Goal: Communication & Community: Answer question/provide support

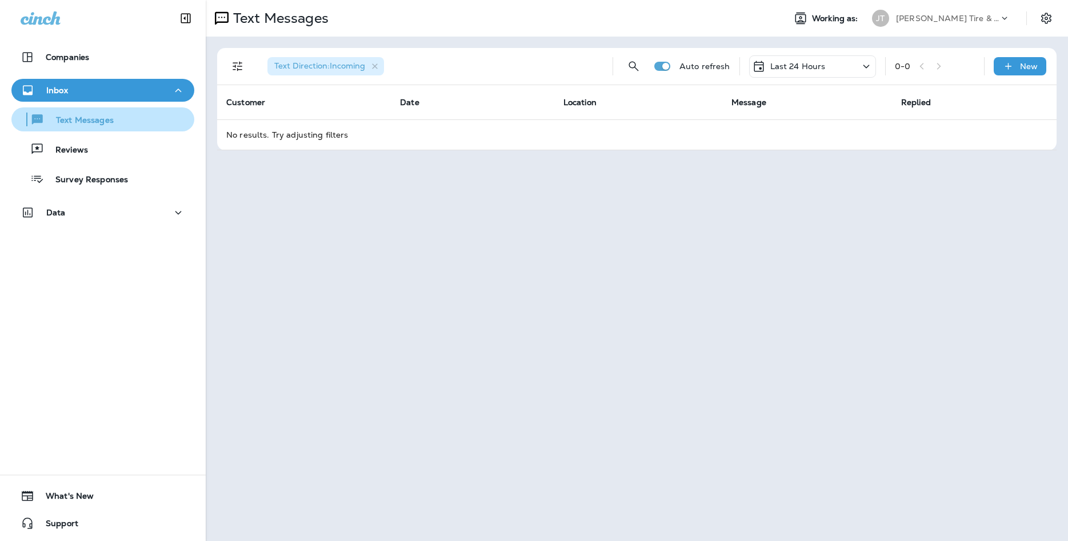
click at [46, 146] on p "Reviews" at bounding box center [66, 150] width 44 height 11
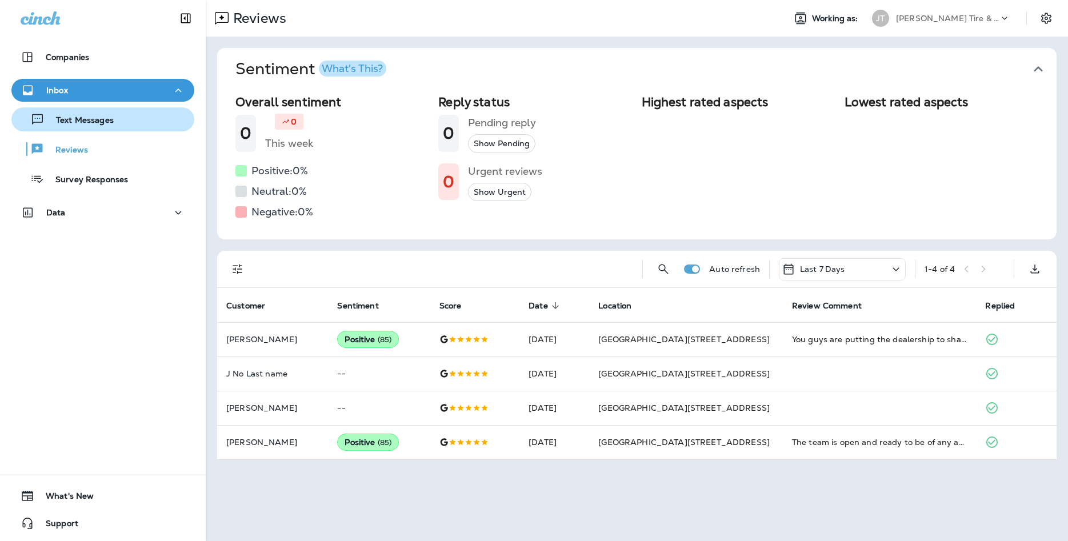
click at [88, 118] on p "Text Messages" at bounding box center [79, 120] width 69 height 11
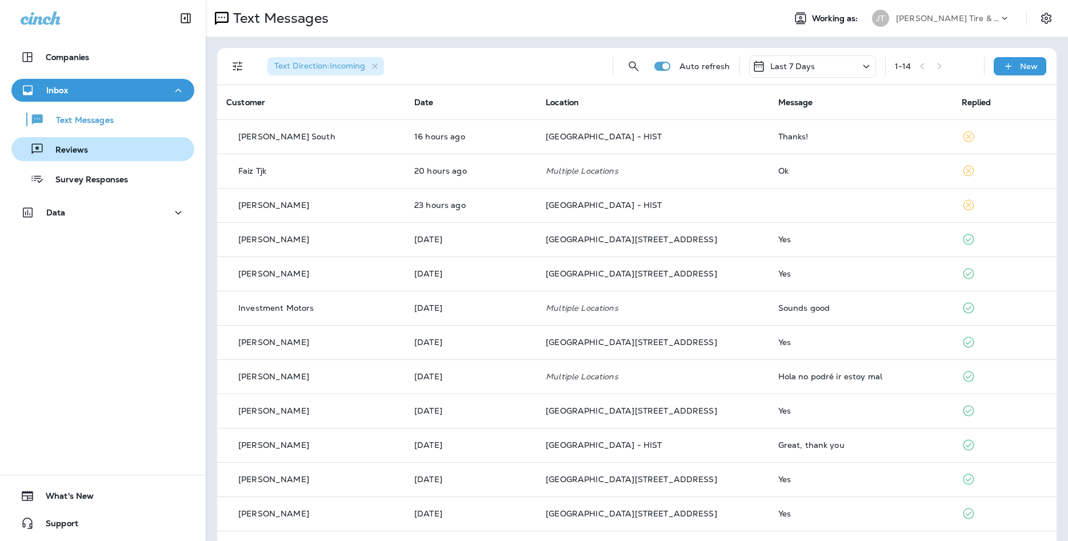
click at [94, 154] on div "Reviews" at bounding box center [103, 149] width 174 height 17
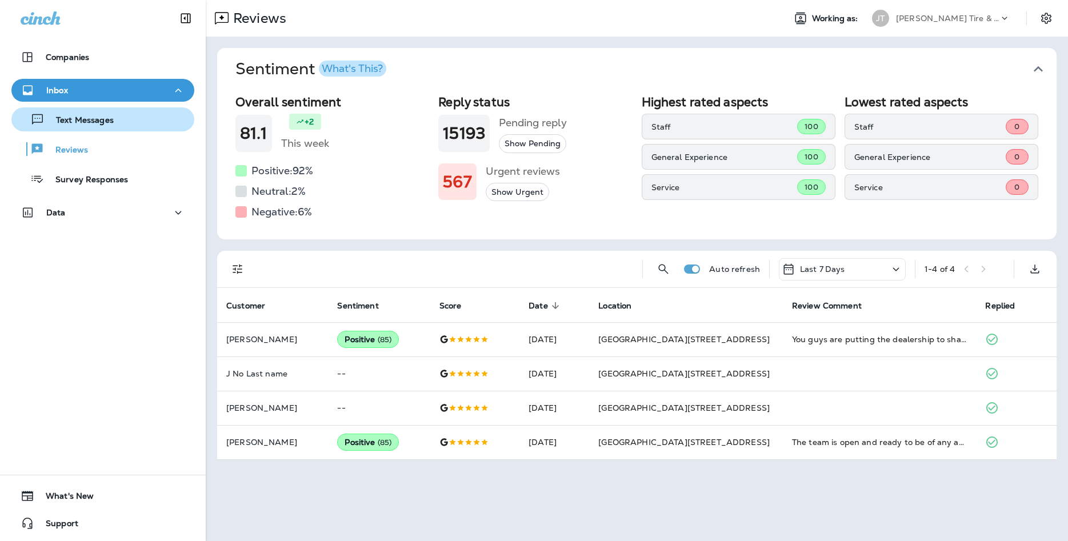
click at [85, 117] on p "Text Messages" at bounding box center [79, 120] width 69 height 11
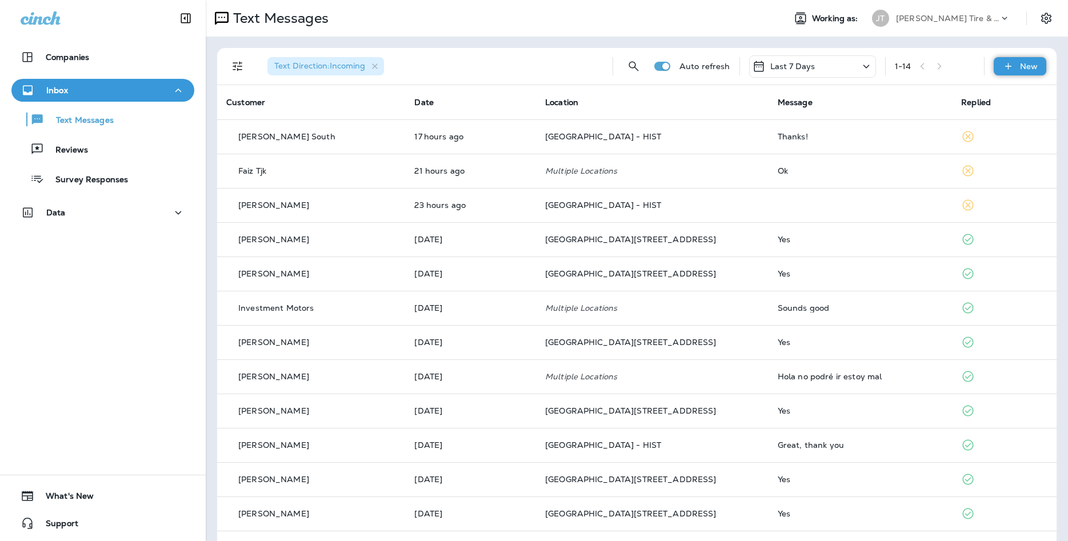
click at [1039, 71] on div "New" at bounding box center [1020, 66] width 53 height 18
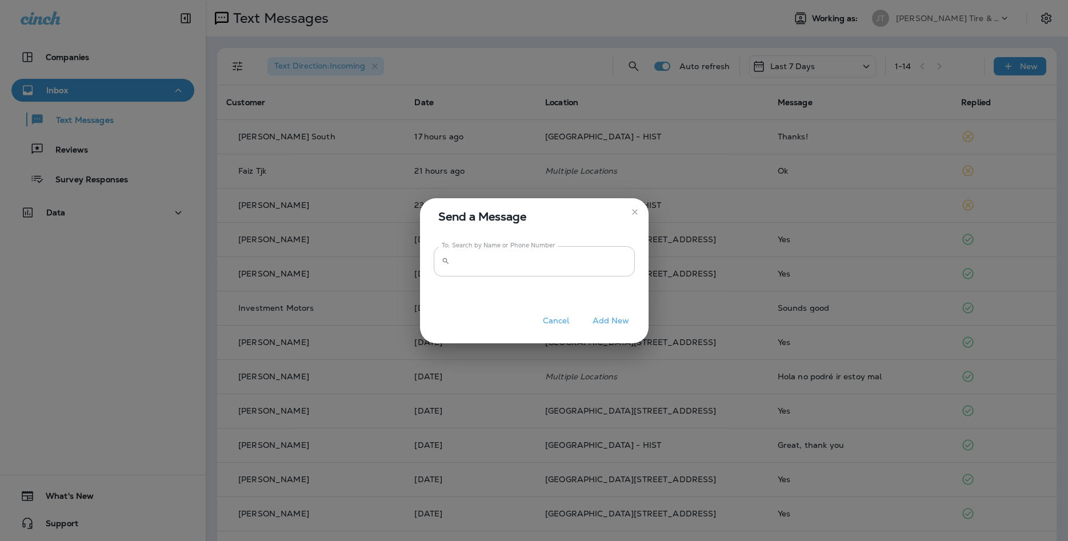
click at [579, 272] on input "To: Search by Name or Phone Number" at bounding box center [544, 261] width 181 height 30
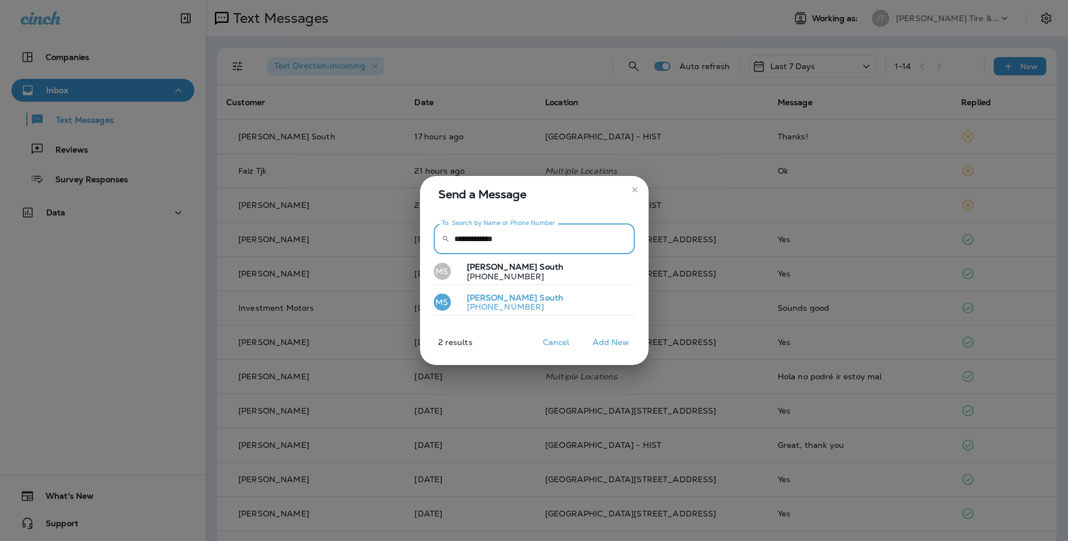
type input "**********"
click at [585, 305] on button "[PERSON_NAME] South [PHONE_NUMBER]" at bounding box center [534, 303] width 201 height 26
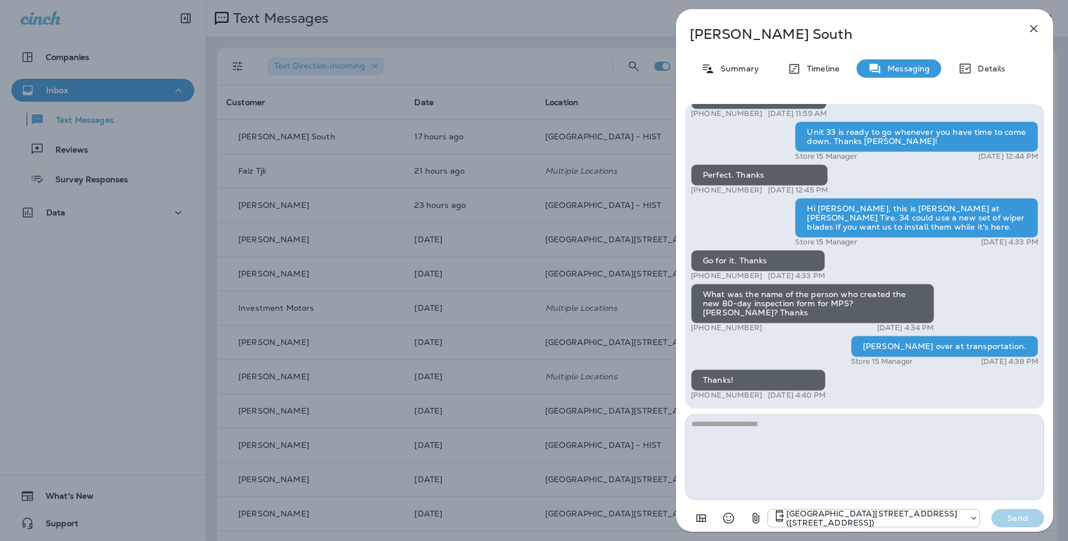
click at [896, 450] on textarea at bounding box center [864, 457] width 359 height 86
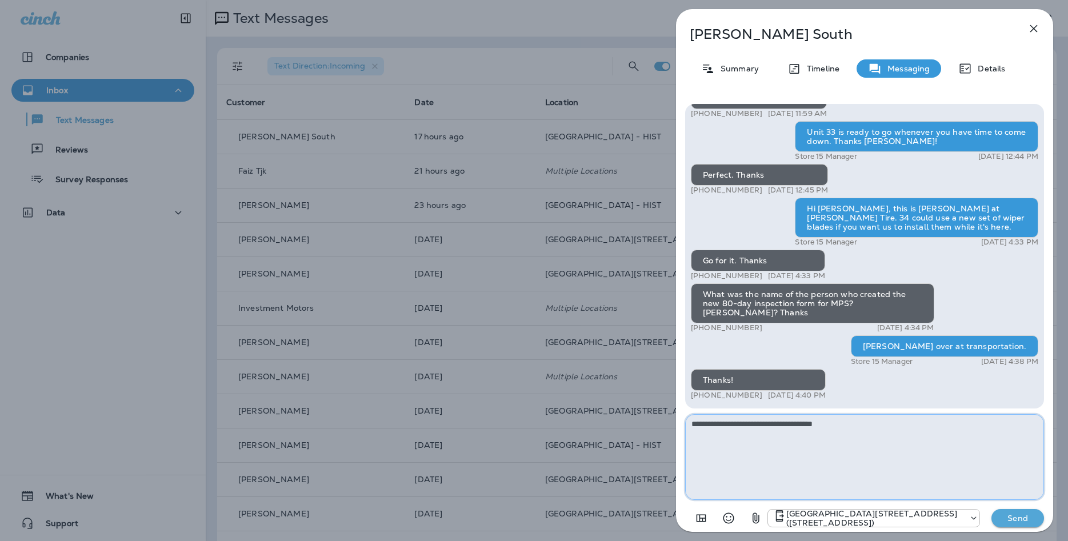
drag, startPoint x: 903, startPoint y: 437, endPoint x: 537, endPoint y: 430, distance: 366.3
click at [685, 430] on textarea "**********" at bounding box center [864, 457] width 359 height 86
type textarea "*"
type textarea "**********"
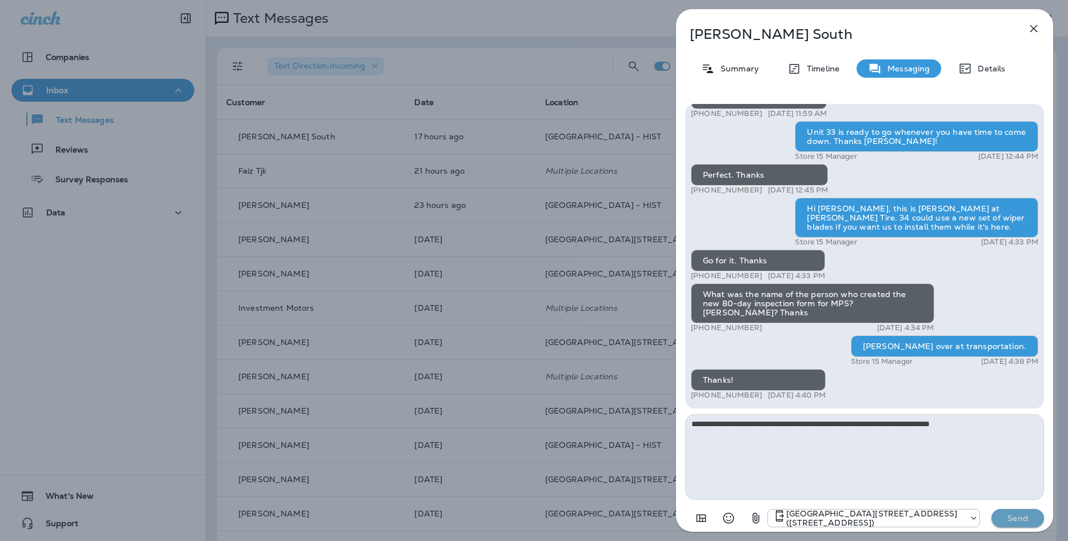
click at [994, 519] on p "Send" at bounding box center [1018, 518] width 48 height 10
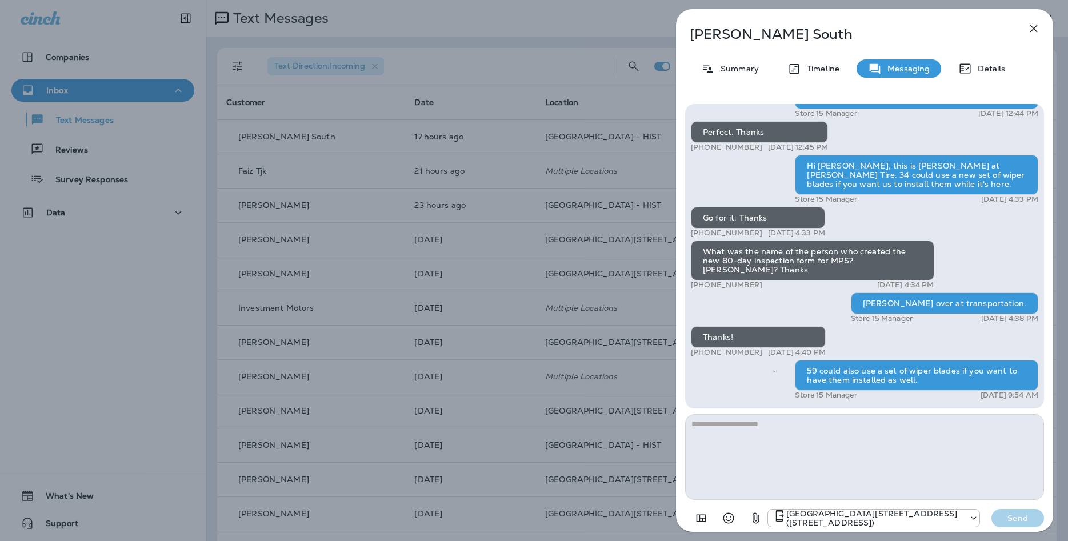
click at [1034, 33] on icon "button" at bounding box center [1034, 29] width 14 height 14
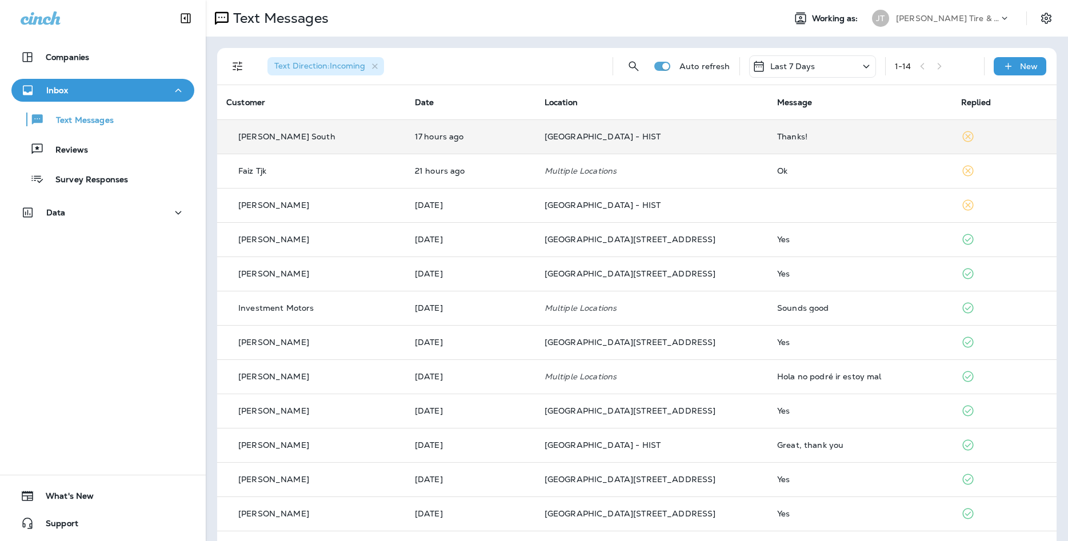
click at [558, 139] on span "[GEOGRAPHIC_DATA] - HIST" at bounding box center [603, 136] width 116 height 10
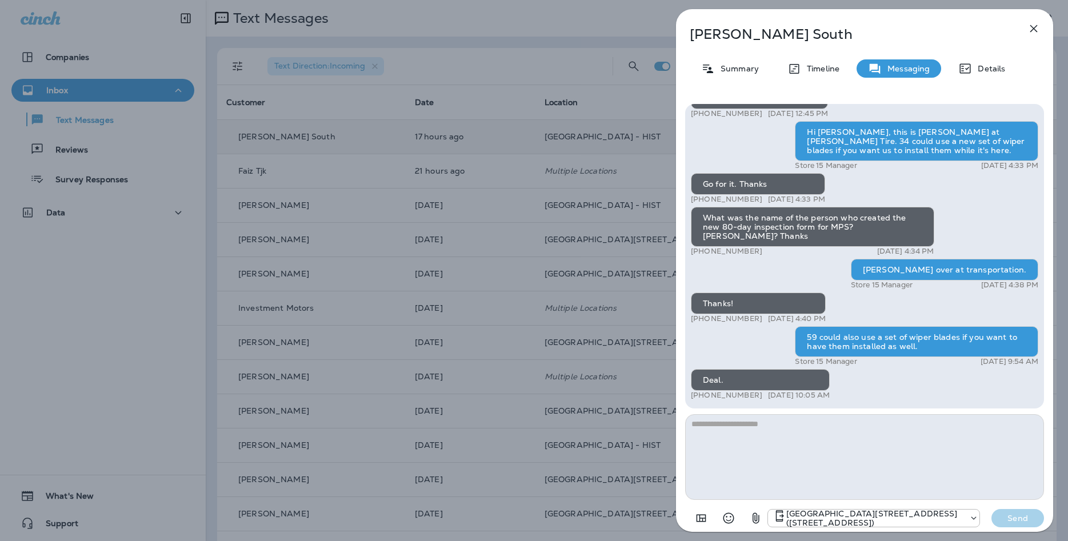
click at [1040, 32] on icon "button" at bounding box center [1034, 29] width 14 height 14
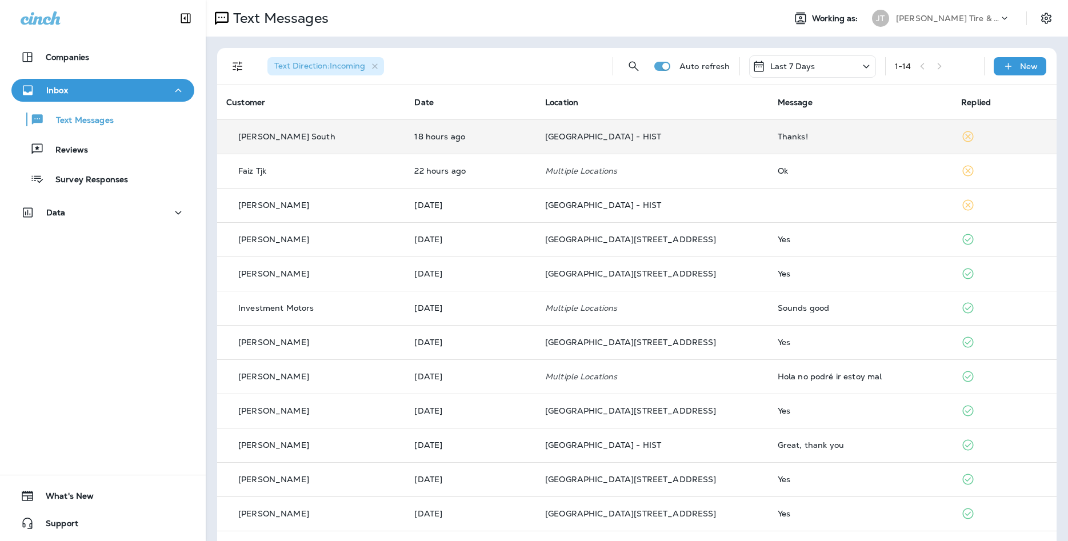
click at [370, 142] on div "[PERSON_NAME] South" at bounding box center [311, 137] width 170 height 12
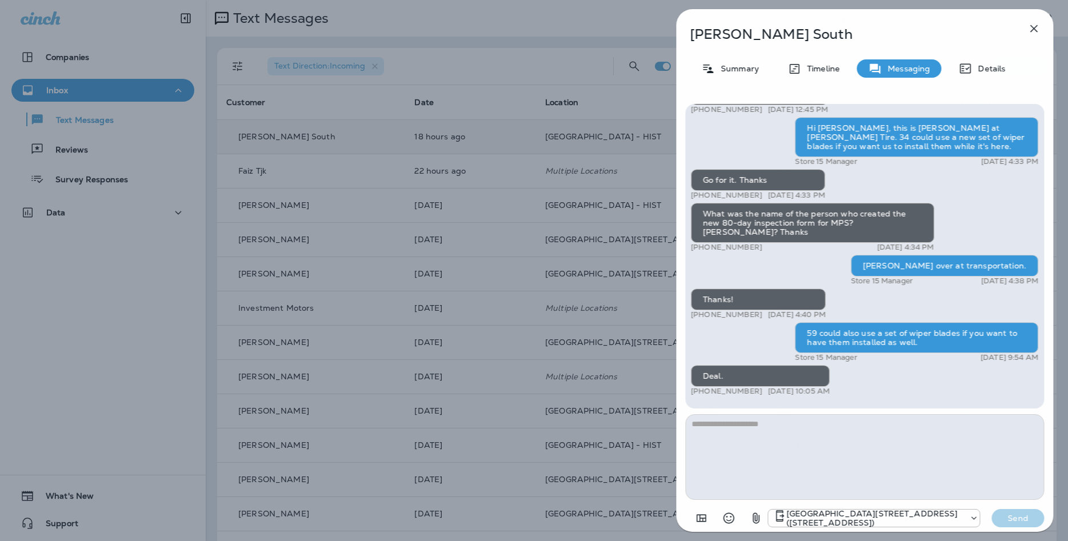
click at [833, 476] on textarea at bounding box center [864, 457] width 359 height 86
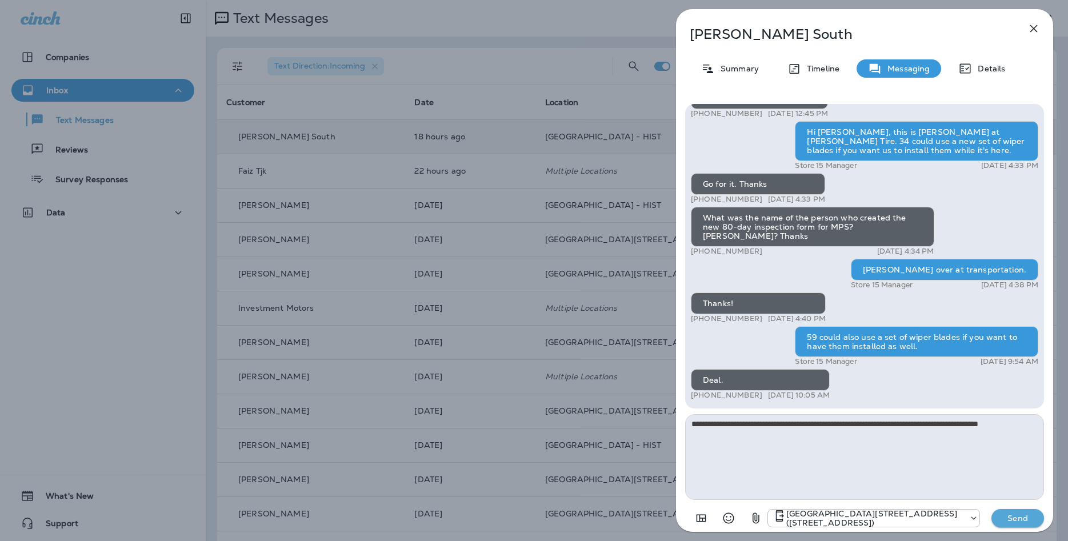
type textarea "**********"
click at [994, 517] on p "Send" at bounding box center [1018, 518] width 48 height 10
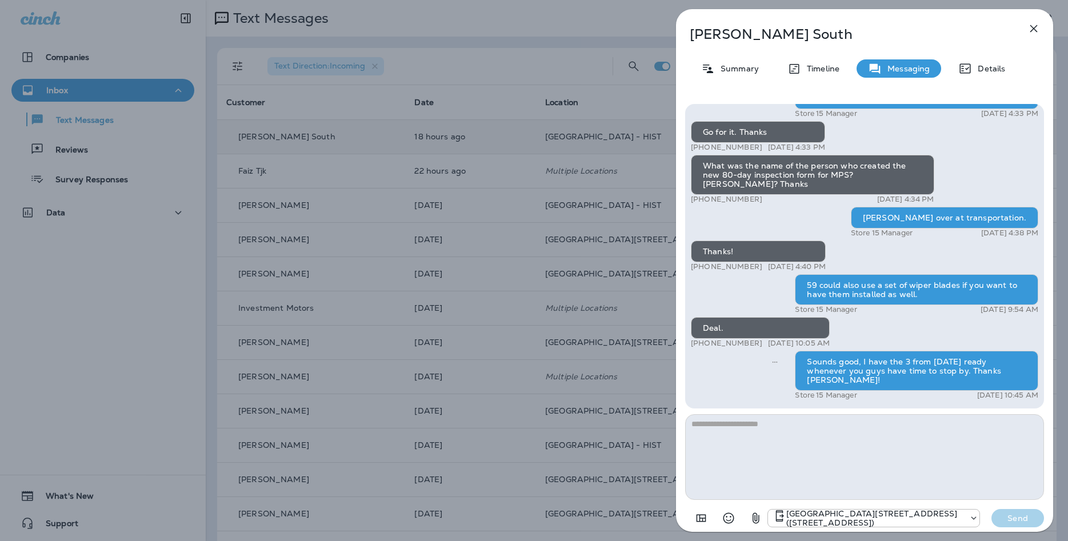
click at [1035, 38] on button "button" at bounding box center [1033, 28] width 23 height 23
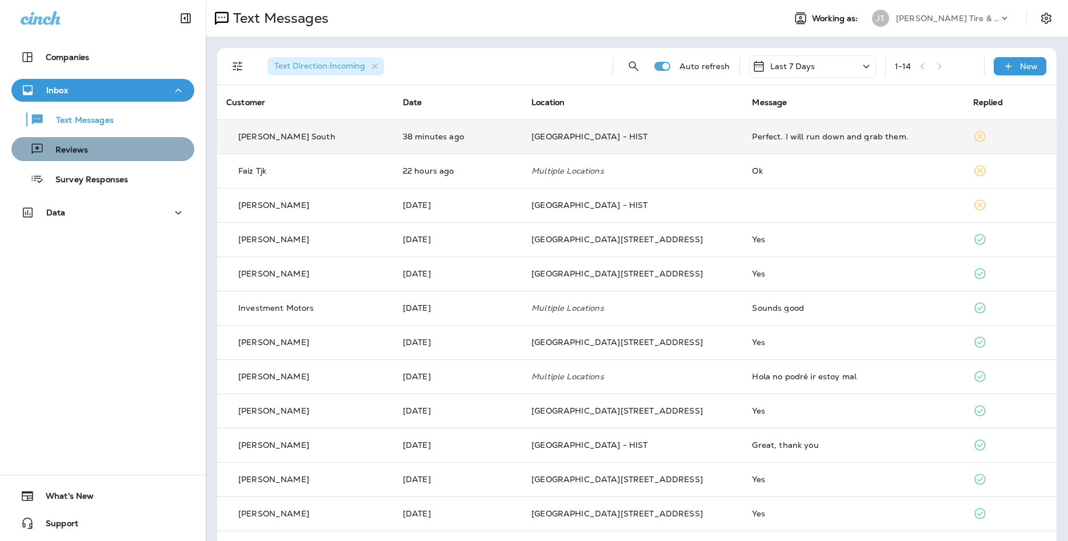
click at [152, 146] on div "Reviews" at bounding box center [103, 149] width 174 height 17
